Goal: Transaction & Acquisition: Book appointment/travel/reservation

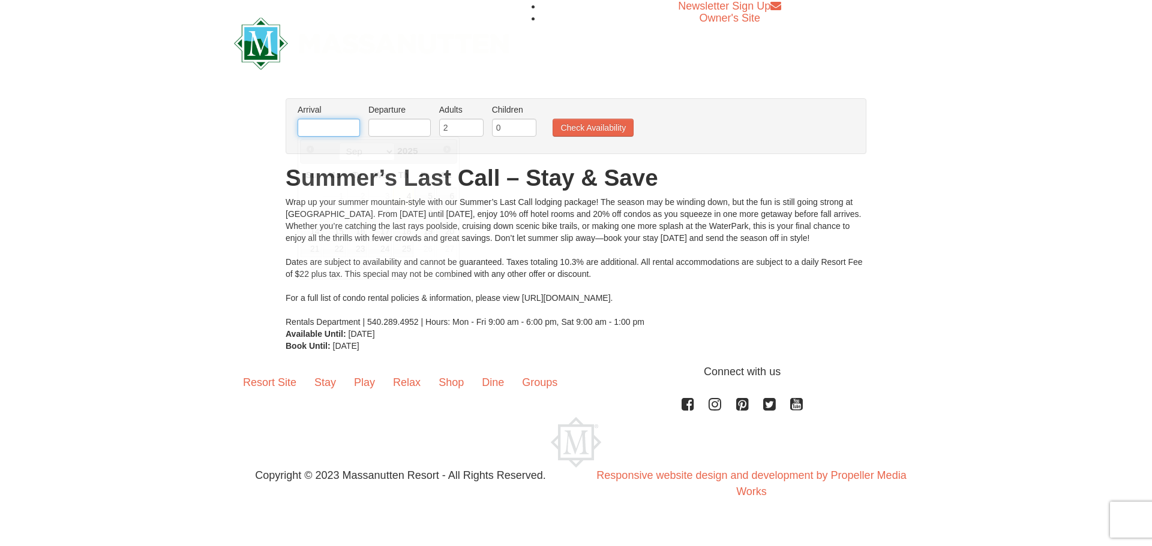
click at [330, 136] on input "text" at bounding box center [329, 128] width 62 height 18
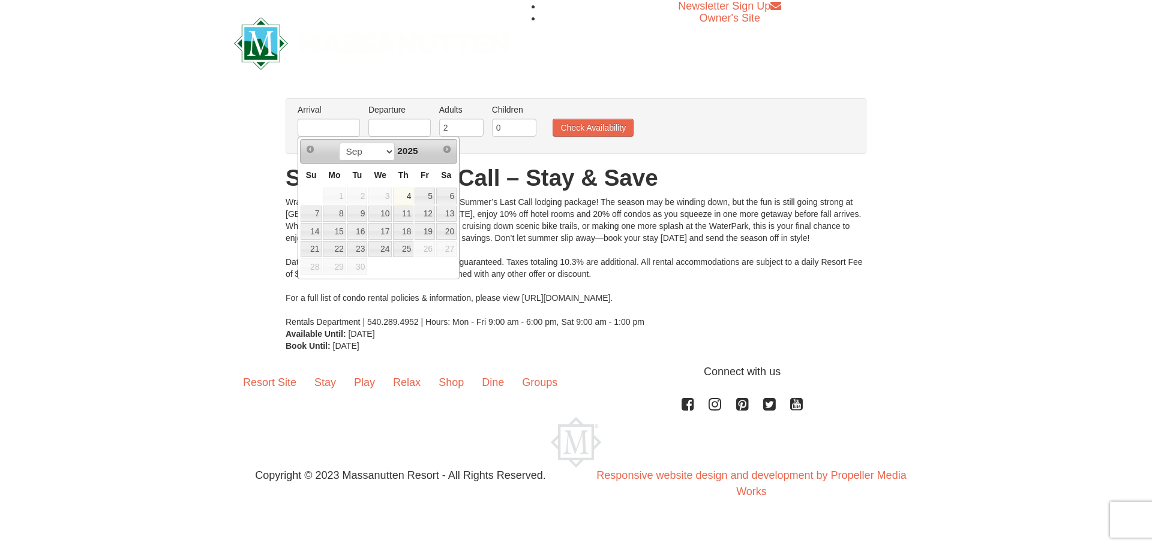
click at [411, 200] on link "4" at bounding box center [403, 196] width 20 height 17
type input "[DATE]"
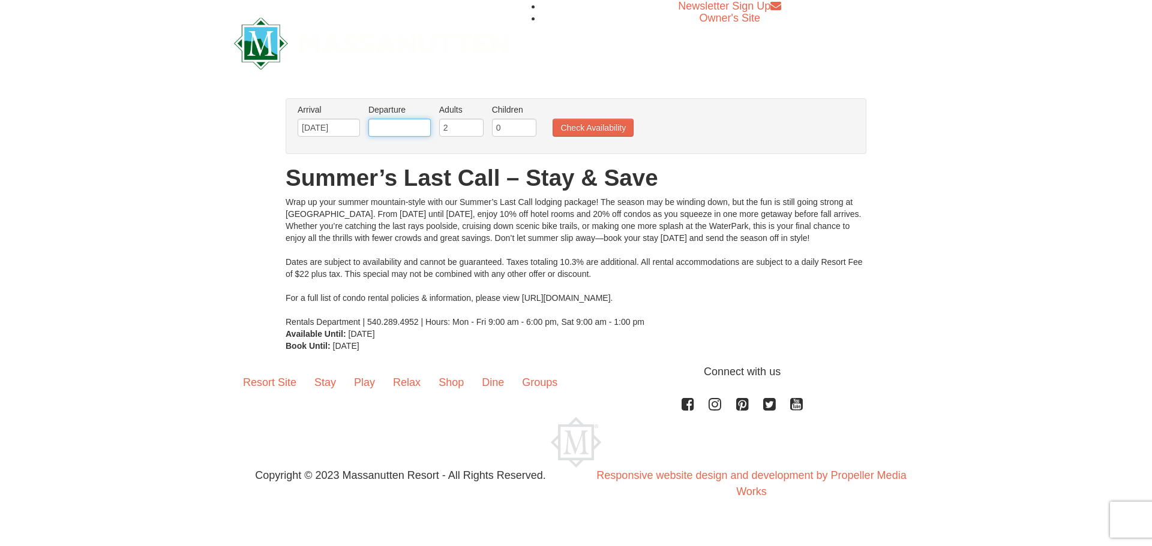
click at [402, 131] on input "text" at bounding box center [399, 128] width 62 height 18
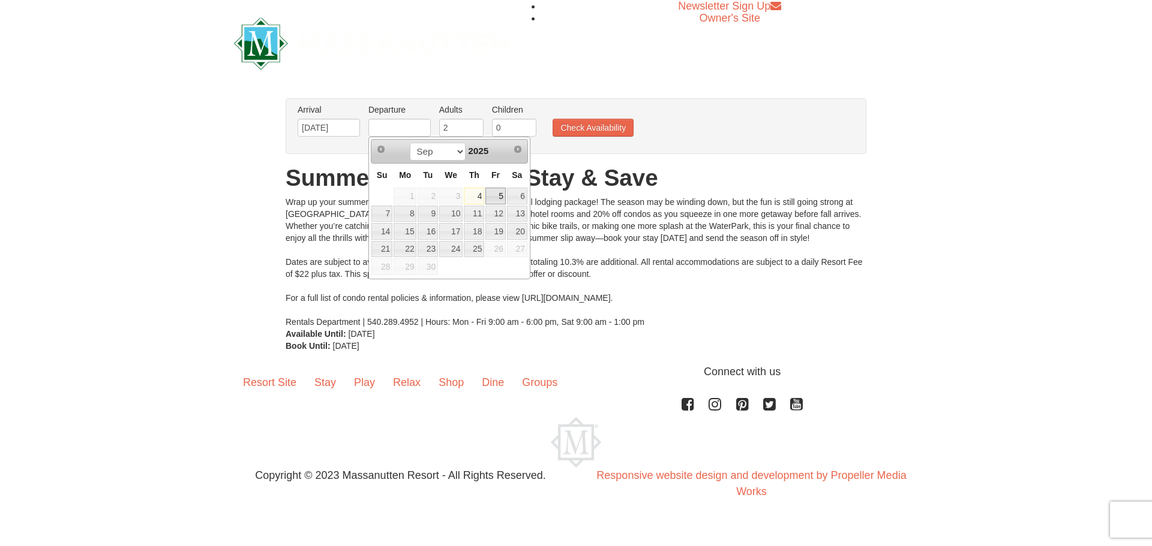
click at [500, 195] on link "5" at bounding box center [495, 196] width 20 height 17
type input "[DATE]"
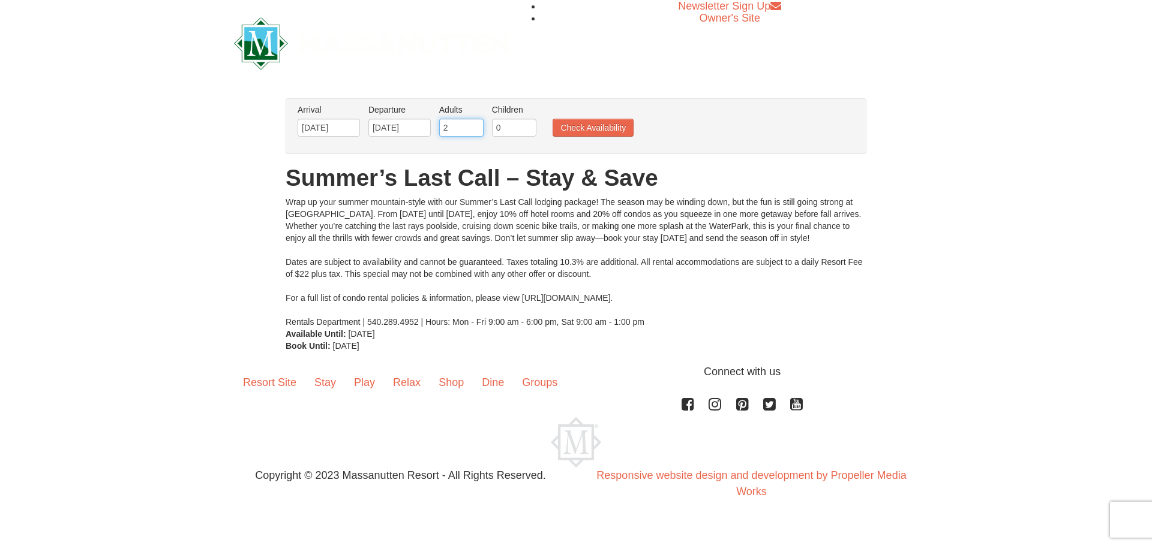
click at [459, 124] on input "2" at bounding box center [461, 128] width 44 height 18
type input "1"
click at [475, 131] on input "1" at bounding box center [461, 128] width 44 height 18
click at [576, 125] on button "Check Availability" at bounding box center [592, 128] width 81 height 18
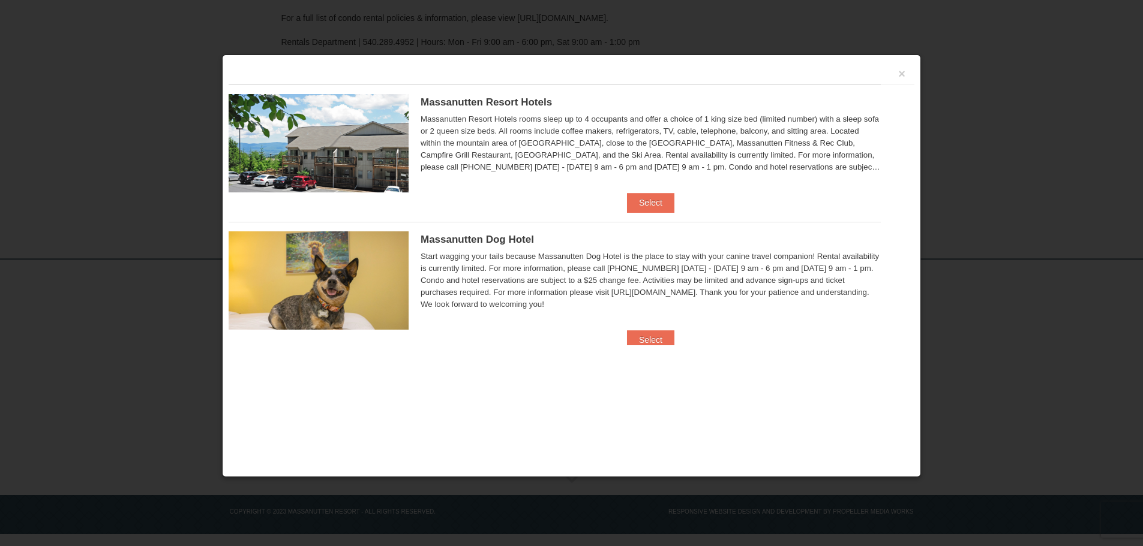
scroll to position [251, 0]
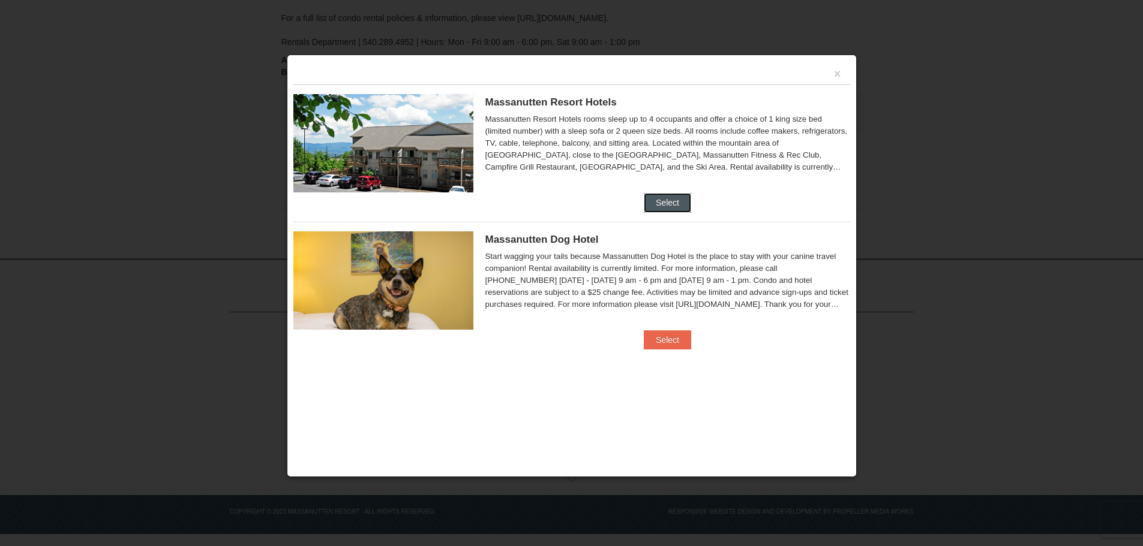
click at [672, 199] on button "Select" at bounding box center [667, 202] width 47 height 19
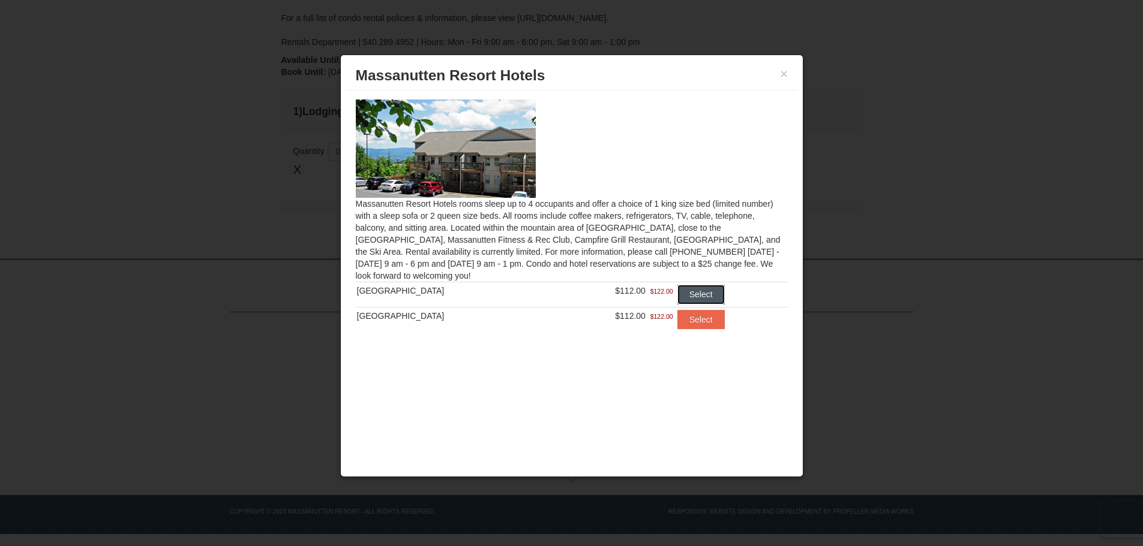
click at [696, 292] on button "Select" at bounding box center [700, 294] width 47 height 19
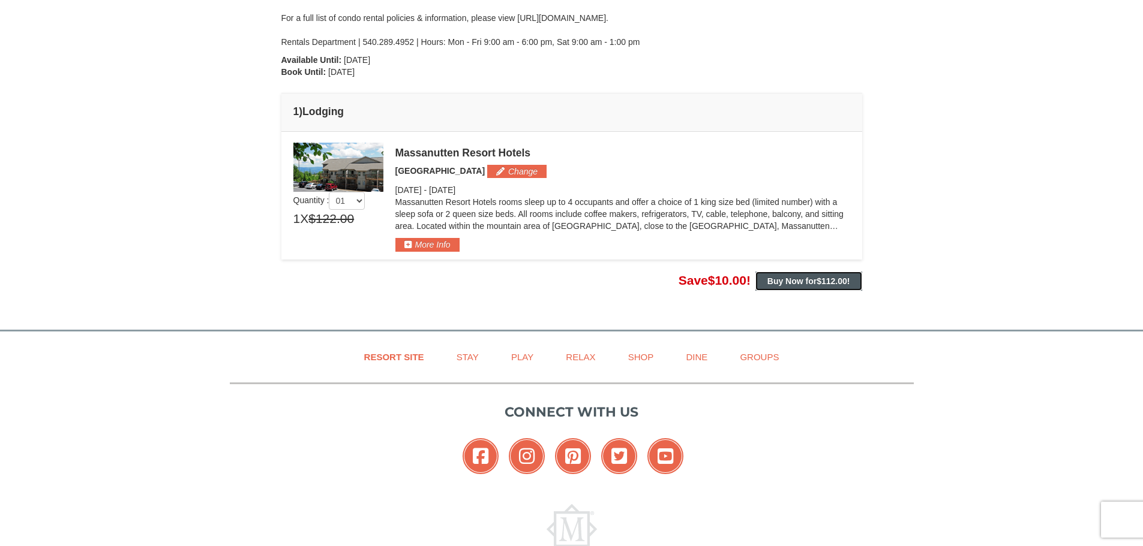
click at [785, 278] on strong "Buy Now for $112.00 !" at bounding box center [808, 282] width 83 height 10
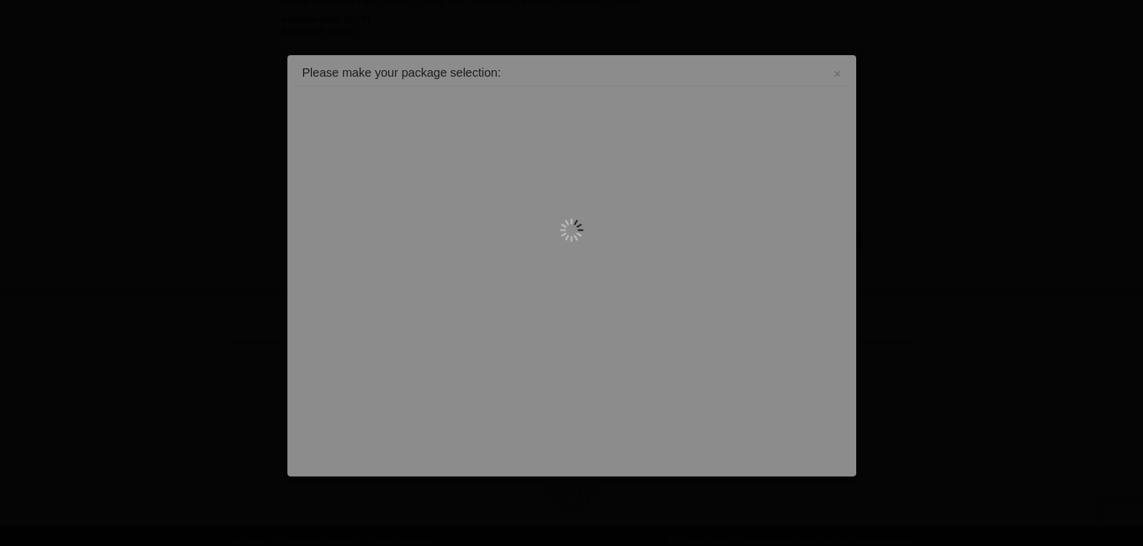
scroll to position [322, 0]
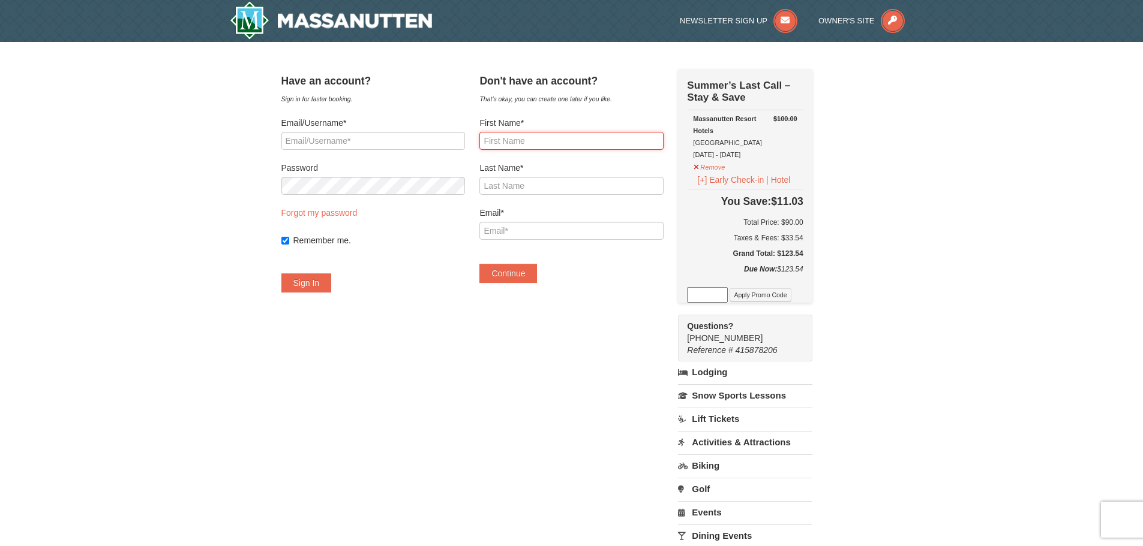
click at [539, 139] on input "First Name*" at bounding box center [571, 141] width 184 height 18
click at [373, 143] on input "Email/Username*" at bounding box center [373, 141] width 184 height 18
type input "tourahome@yahoo.com"
click at [354, 212] on link "Forgot my password" at bounding box center [319, 213] width 76 height 10
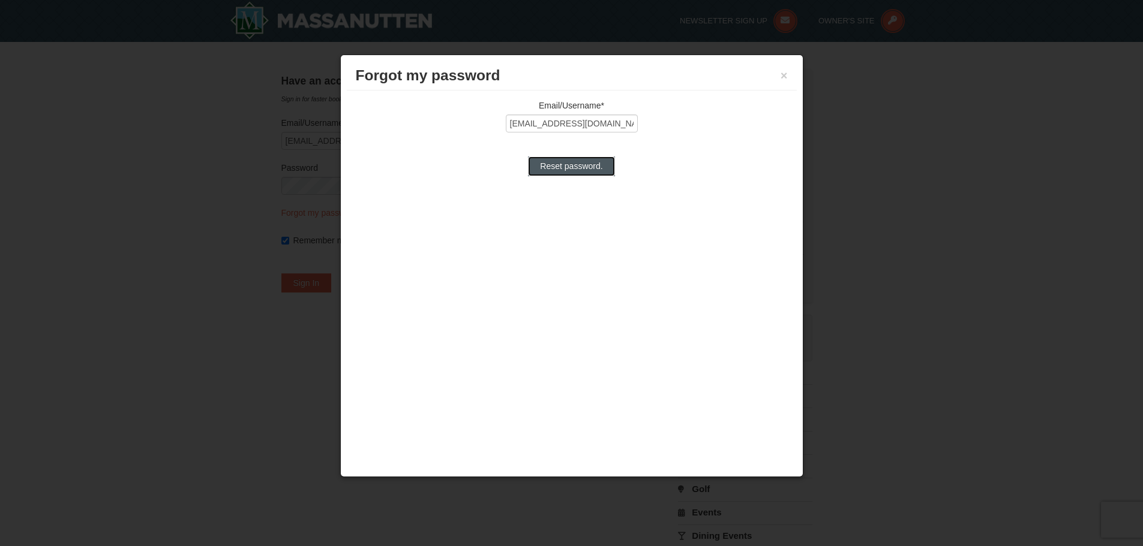
click at [599, 170] on input "Reset password." at bounding box center [571, 166] width 86 height 19
type input "Processing..."
type input "[EMAIL_ADDRESS][DOMAIN_NAME]"
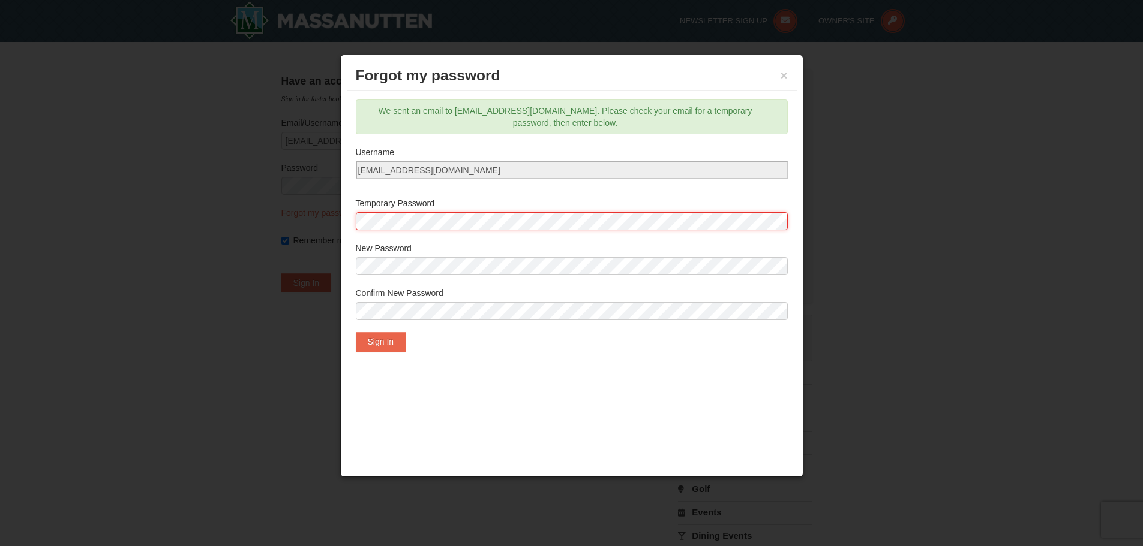
click at [353, 221] on div "Email/Username* tourahome@yahoo.com Reset password. We sent an email to touraho…" at bounding box center [572, 226] width 450 height 270
click at [513, 386] on div "Forgot my password × Email/Username* tourahome@yahoo.com Reset password. We sen…" at bounding box center [571, 266] width 463 height 423
click at [373, 345] on button "Sign In" at bounding box center [381, 341] width 50 height 19
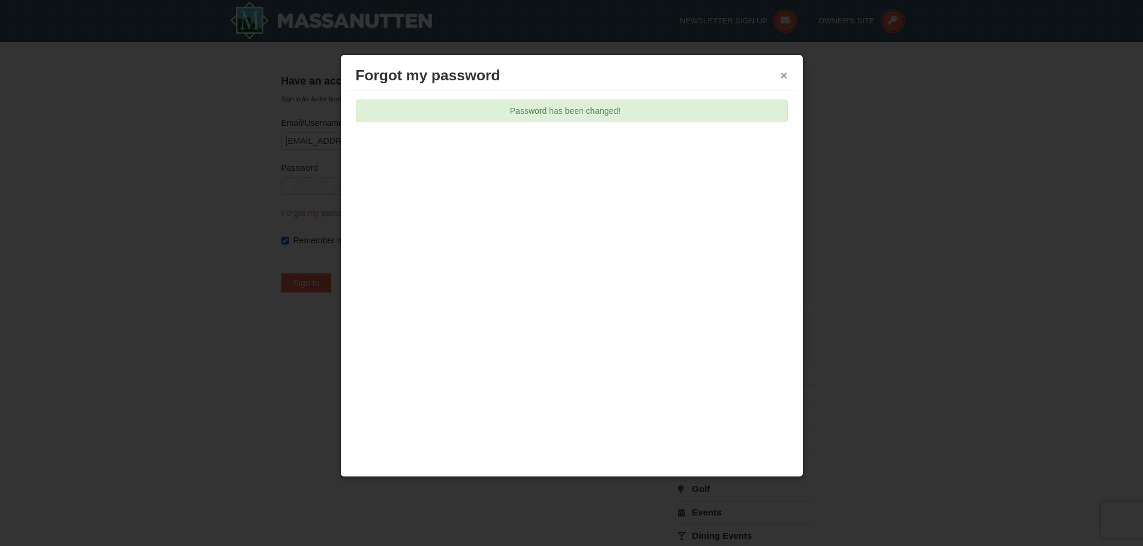
click at [781, 77] on button "×" at bounding box center [783, 76] width 7 height 12
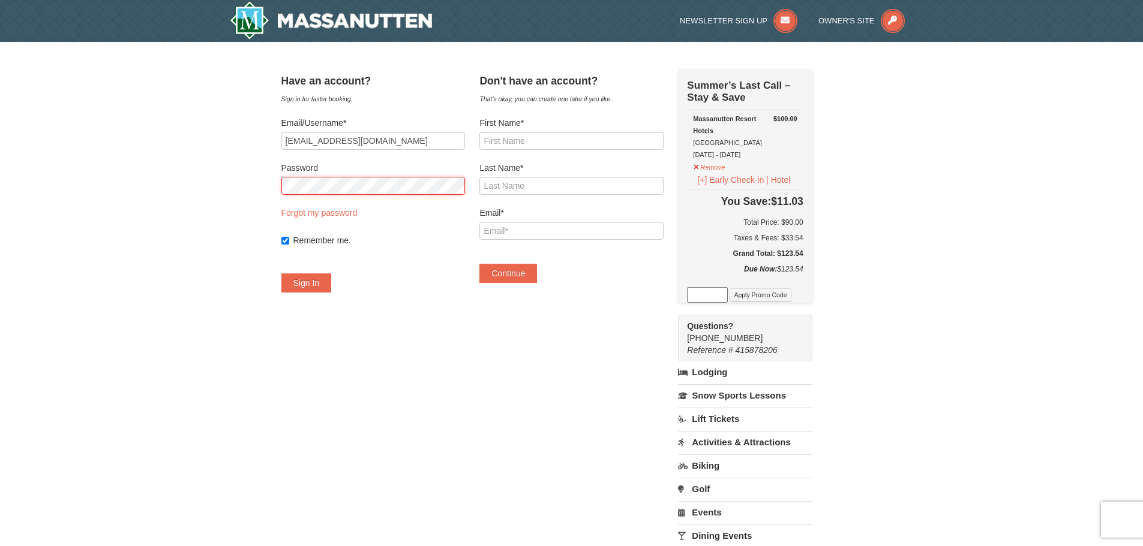
click at [281, 274] on button "Sign In" at bounding box center [306, 283] width 50 height 19
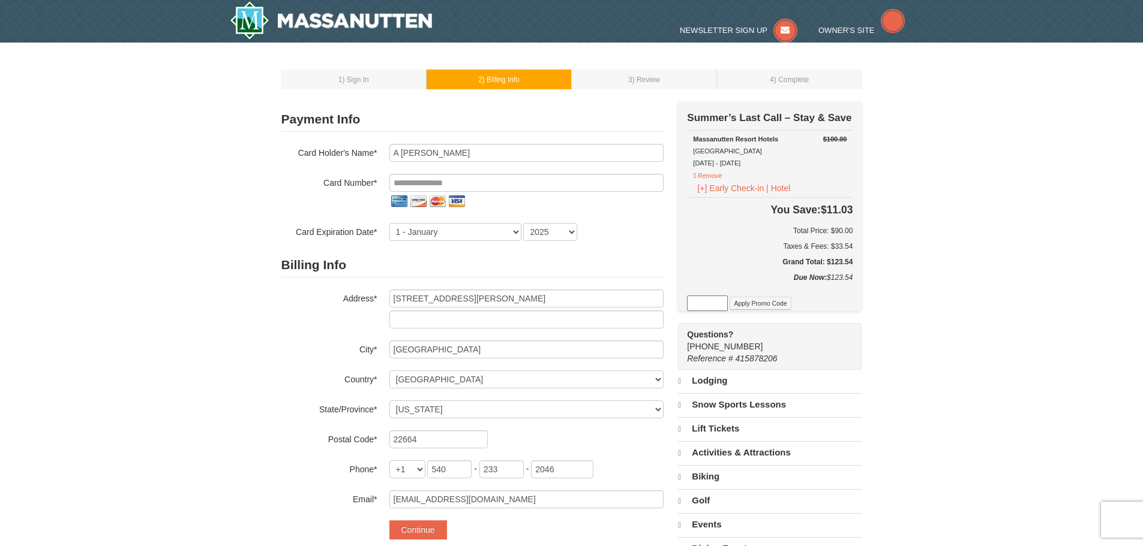
select select "VA"
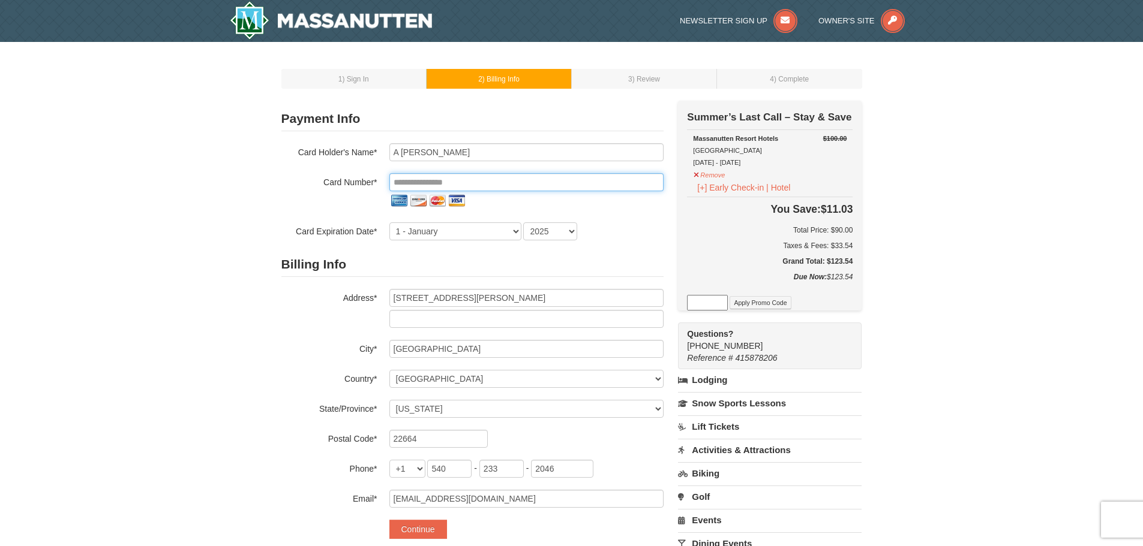
click at [497, 187] on input "tel" at bounding box center [526, 182] width 274 height 18
click at [964, 393] on div "1 ) Sign In 2 ) Billing Info 3 ) Review ) Complete ×" at bounding box center [571, 364] width 1143 height 645
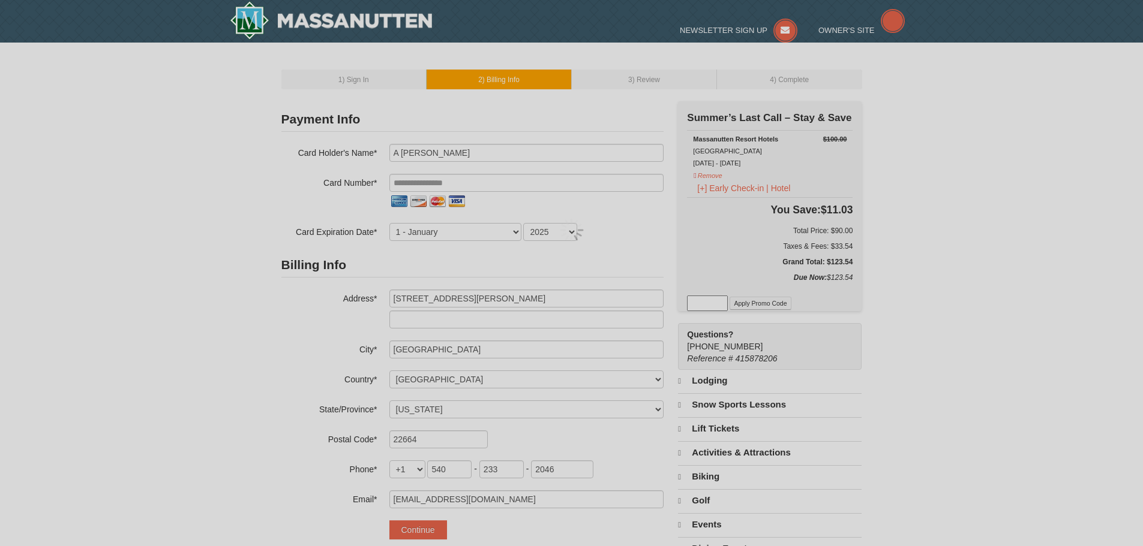
select select "VA"
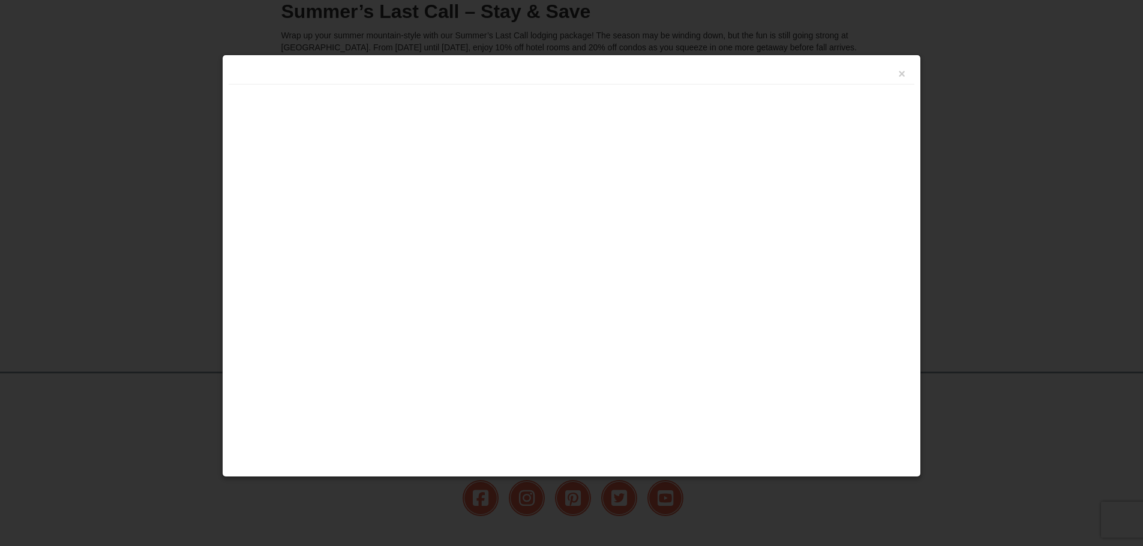
scroll to position [251, 0]
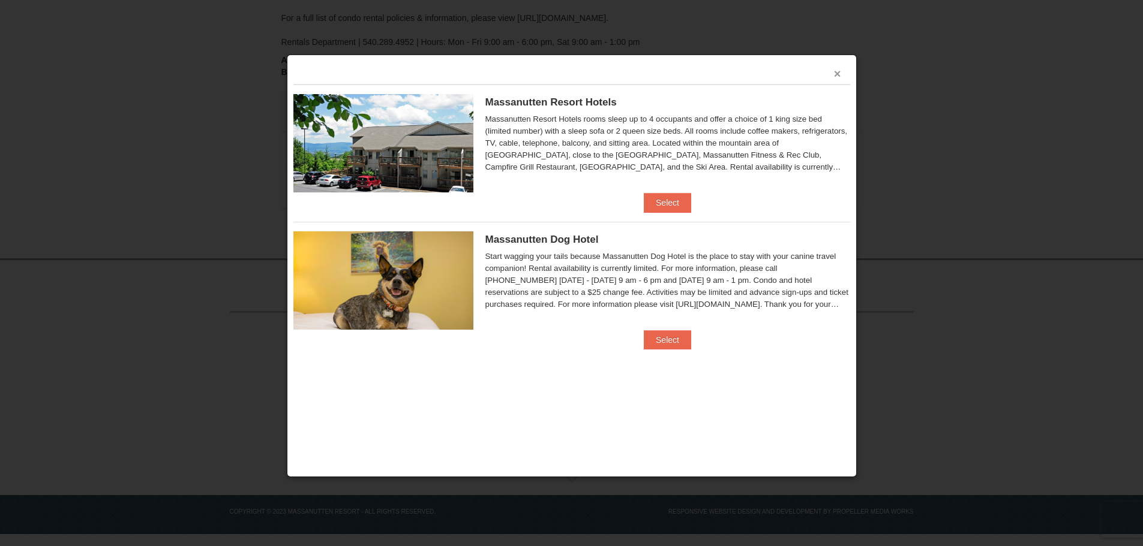
click at [834, 73] on button "×" at bounding box center [837, 74] width 7 height 12
